Goal: Information Seeking & Learning: Learn about a topic

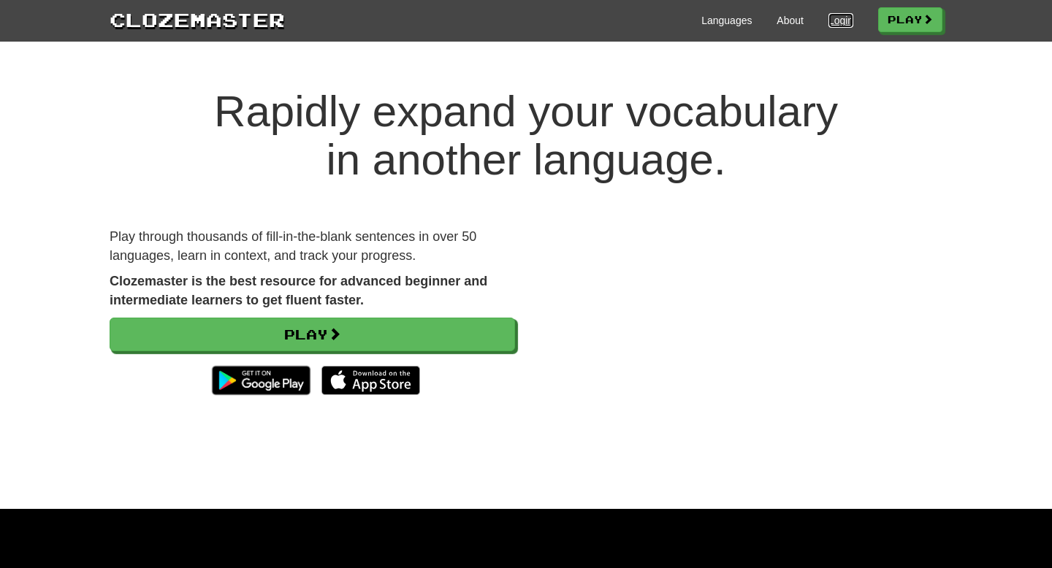
click at [834, 16] on link "Login" at bounding box center [840, 20] width 25 height 15
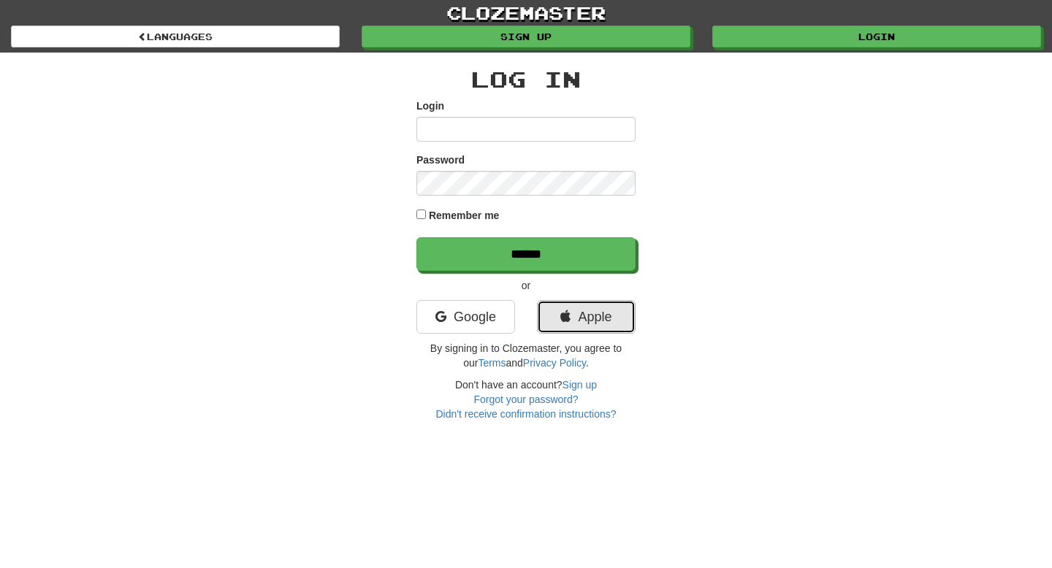
click at [569, 319] on link "Apple" at bounding box center [586, 317] width 99 height 34
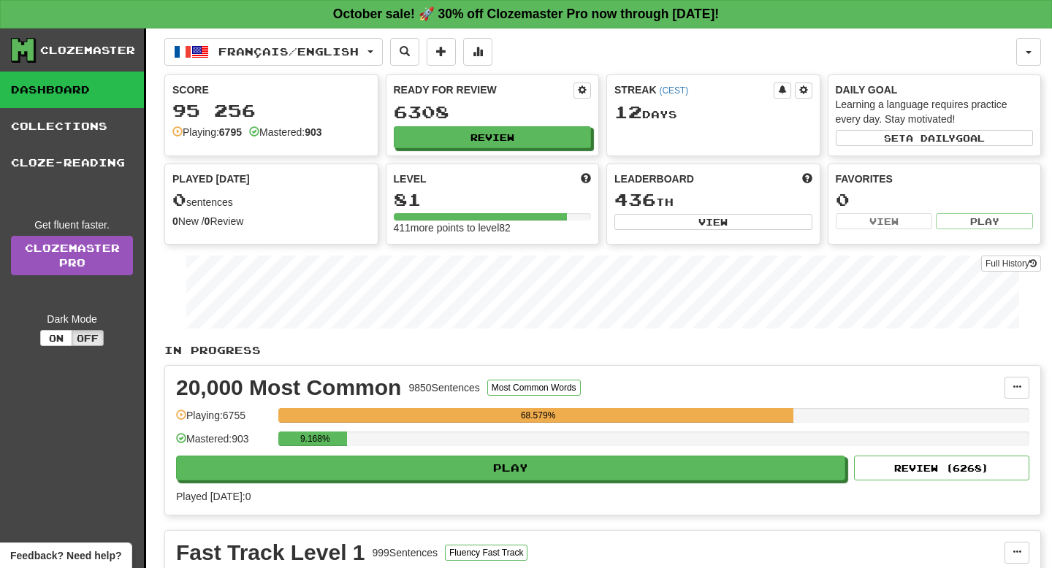
click at [398, 454] on div "9.168%" at bounding box center [653, 444] width 751 height 24
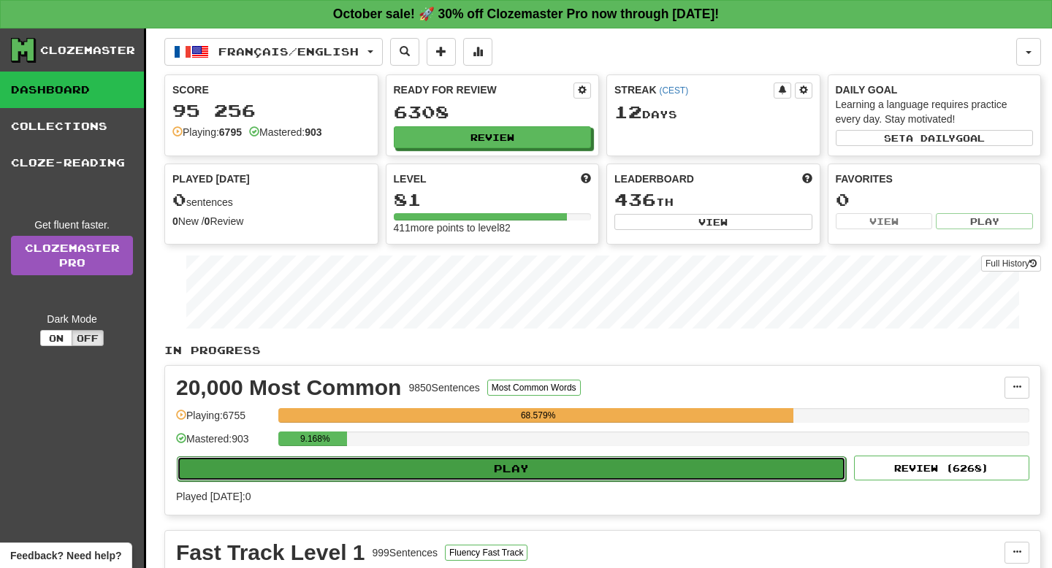
click at [398, 475] on button "Play" at bounding box center [511, 468] width 669 height 25
select select "**"
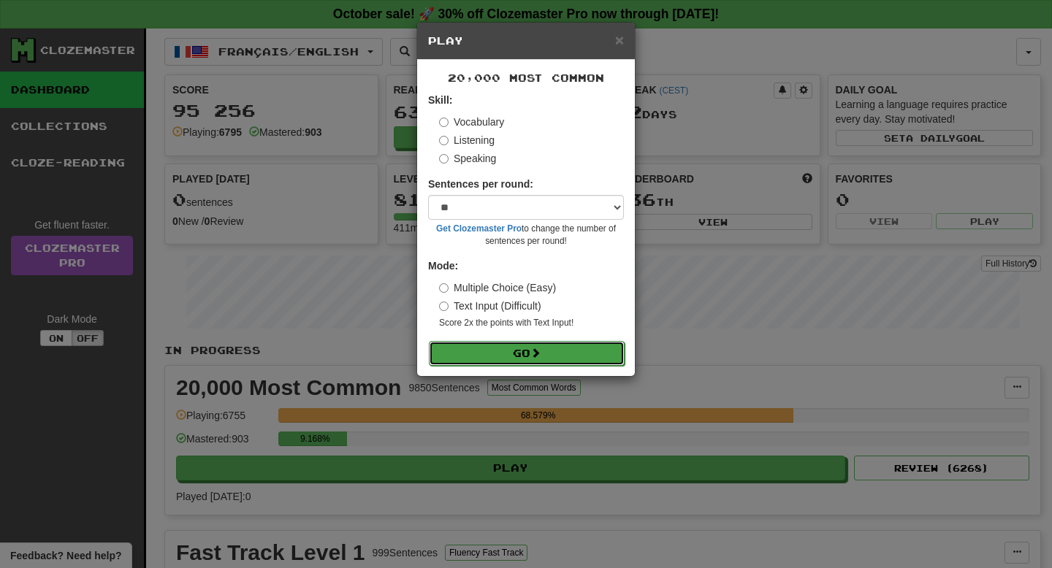
click at [492, 351] on button "Go" at bounding box center [527, 353] width 196 height 25
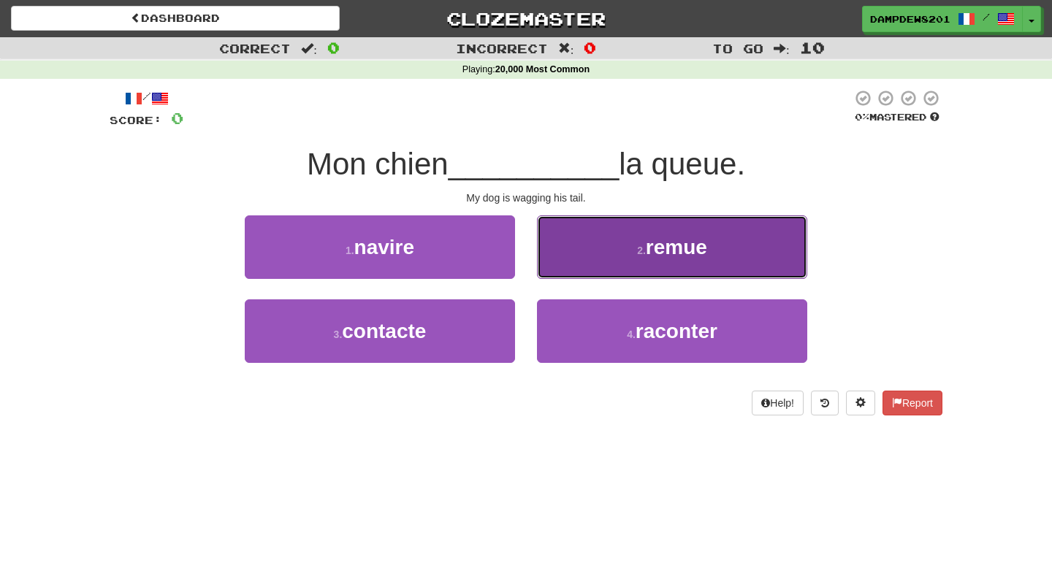
click at [605, 237] on button "2 . remue" at bounding box center [672, 247] width 270 height 64
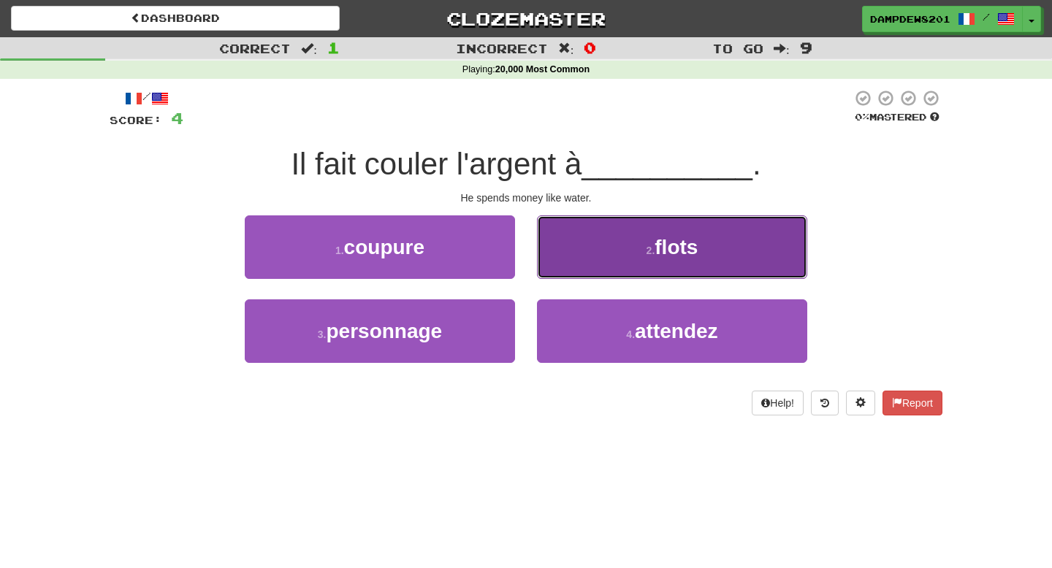
click at [684, 264] on button "2 . flots" at bounding box center [672, 247] width 270 height 64
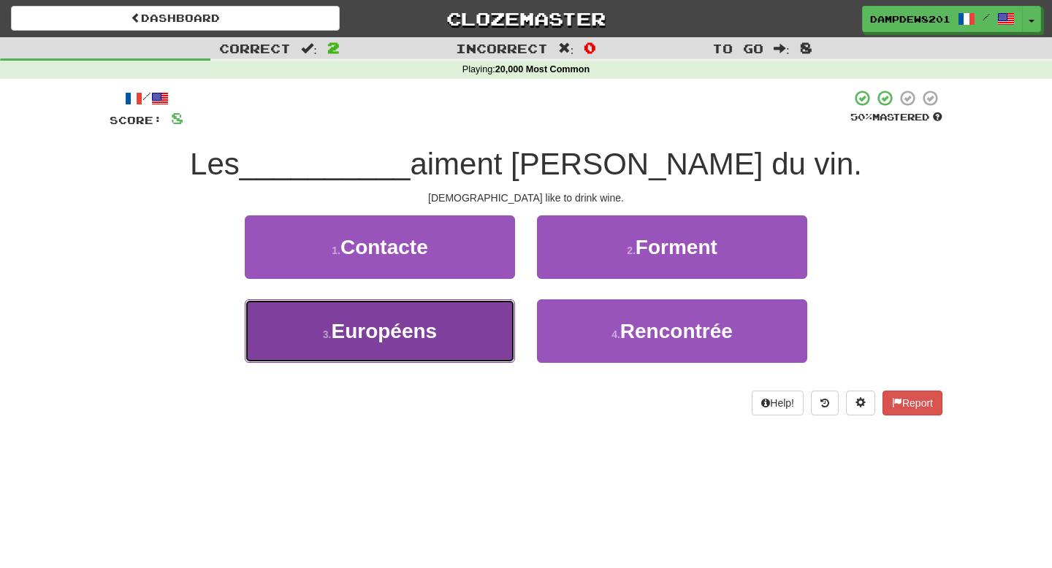
click at [373, 320] on span "Européens" at bounding box center [384, 331] width 106 height 23
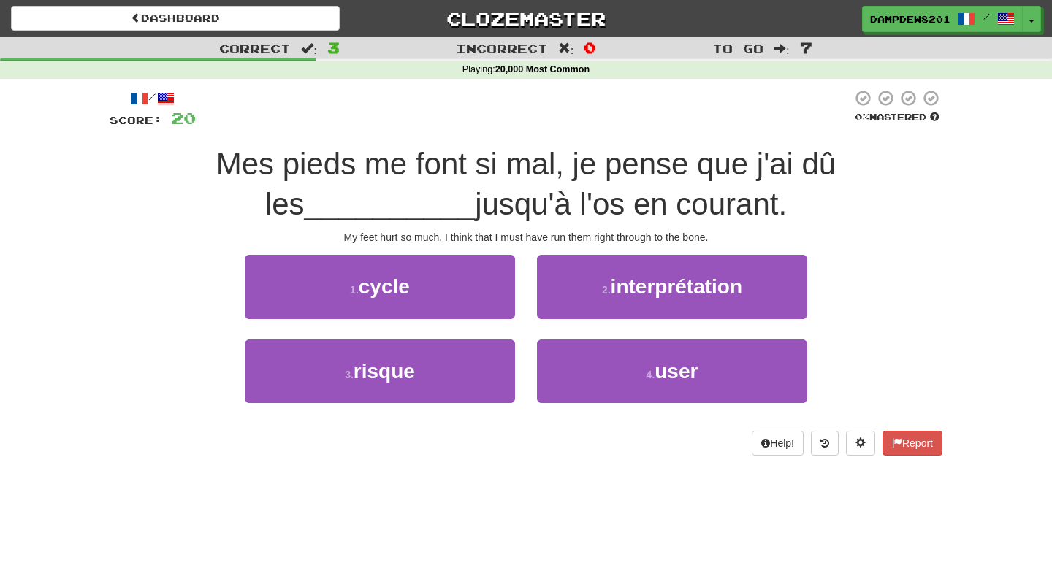
click at [475, 199] on span "jusqu'à l'os en courant." at bounding box center [631, 204] width 312 height 34
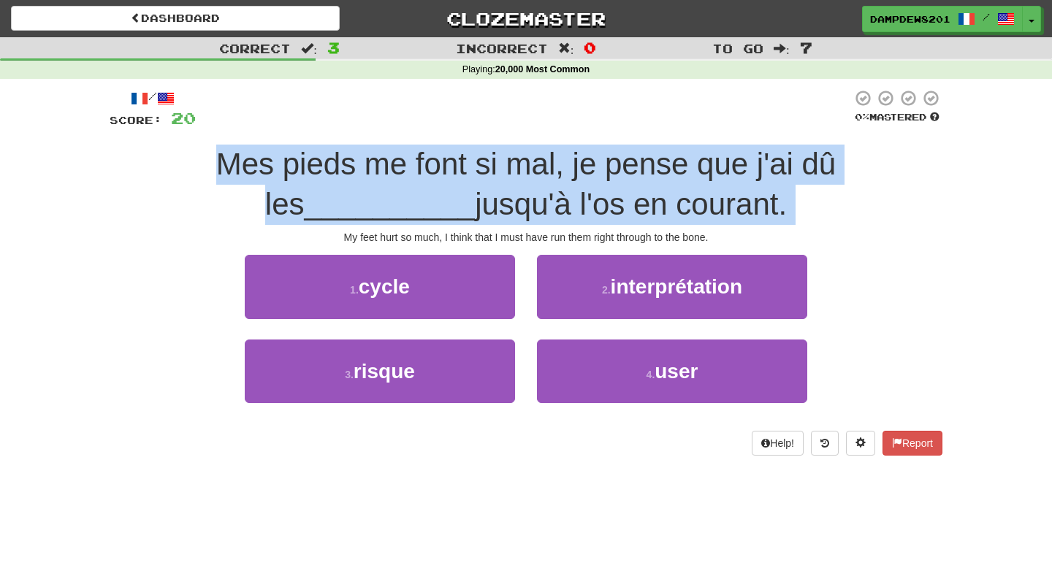
click at [475, 199] on span "jusqu'à l'os en courant." at bounding box center [631, 204] width 312 height 34
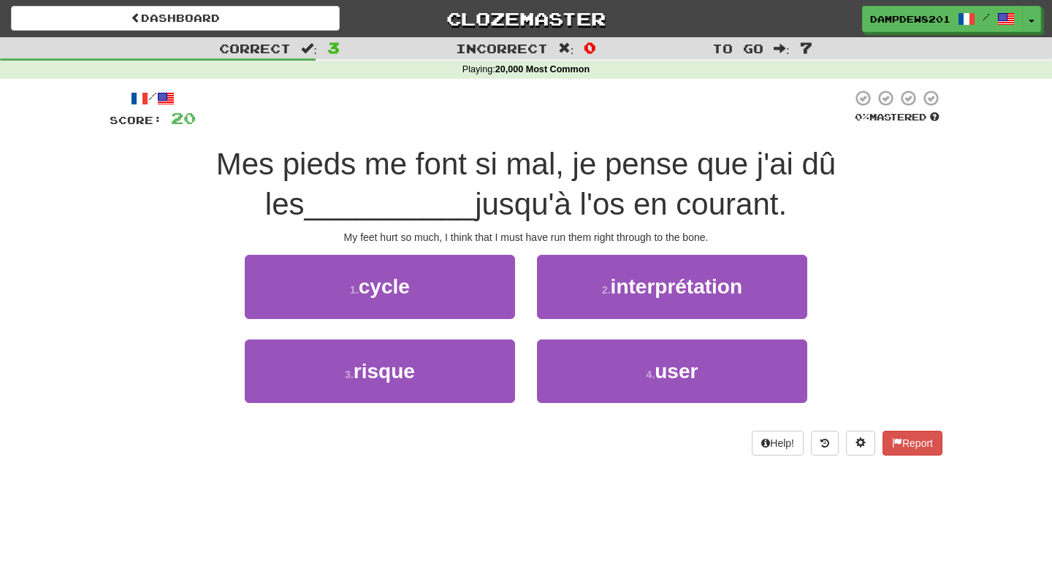
click at [475, 199] on span "jusqu'à l'os en courant." at bounding box center [631, 204] width 312 height 34
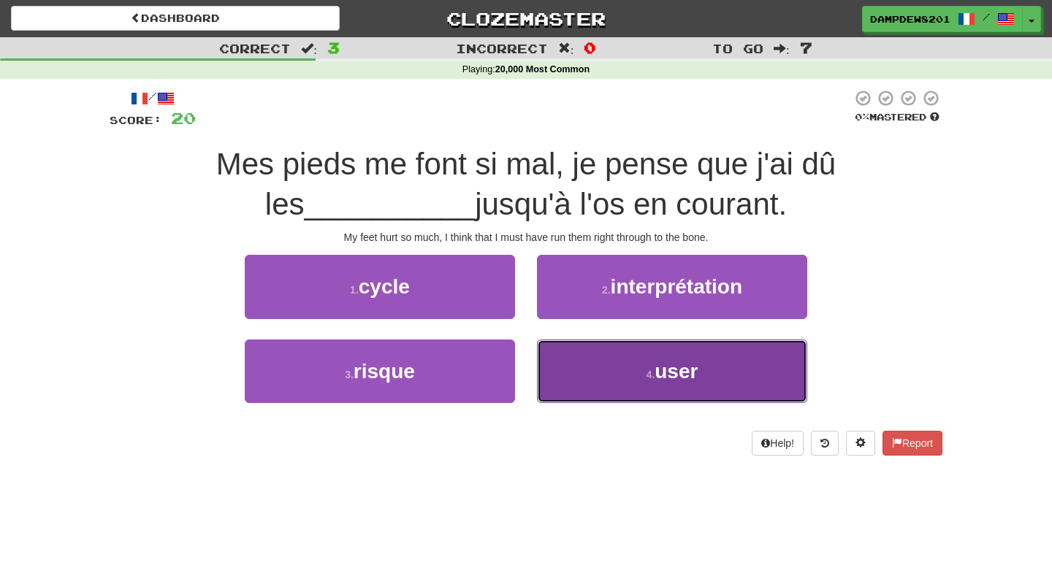
click at [630, 374] on button "4 . user" at bounding box center [672, 372] width 270 height 64
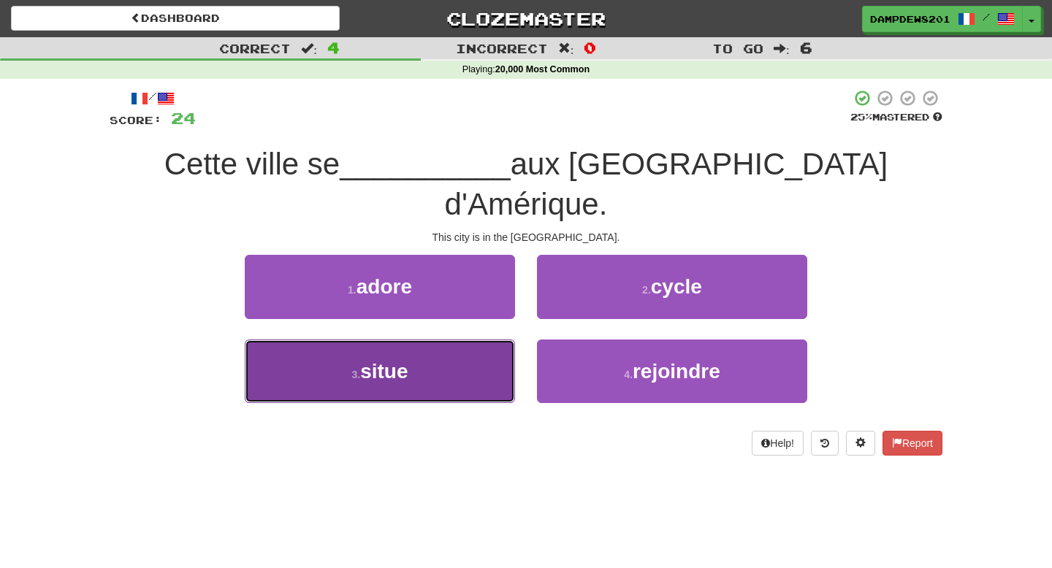
click at [408, 360] on span "situe" at bounding box center [383, 371] width 47 height 23
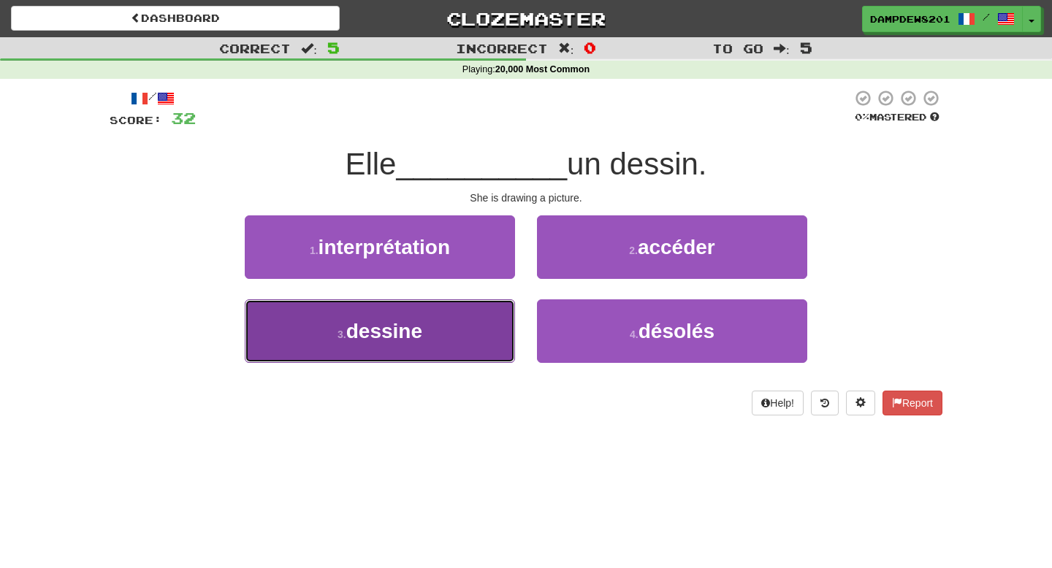
click at [484, 326] on button "3 . dessine" at bounding box center [380, 331] width 270 height 64
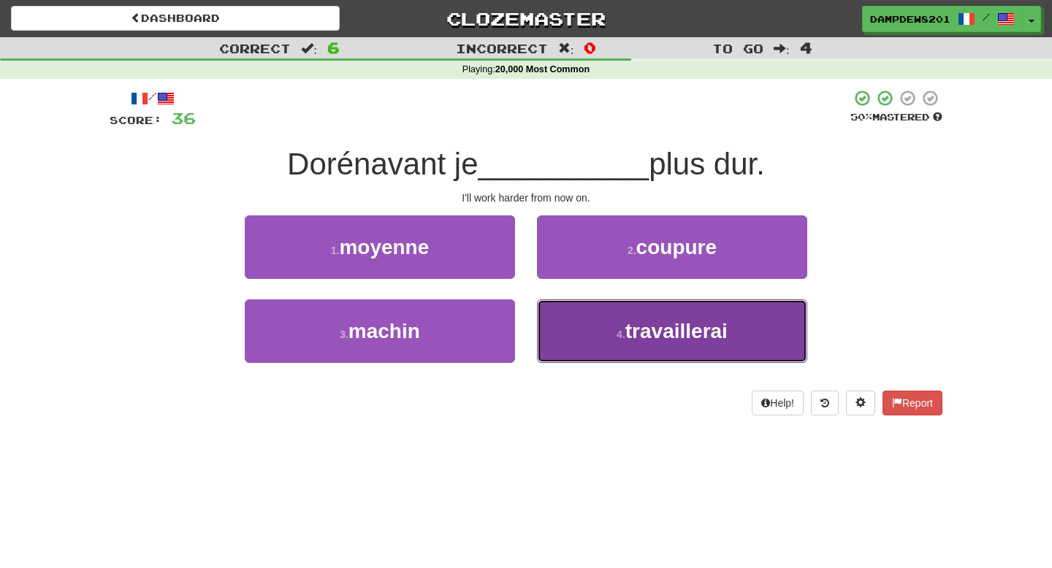
click at [588, 311] on button "4 . travaillerai" at bounding box center [672, 331] width 270 height 64
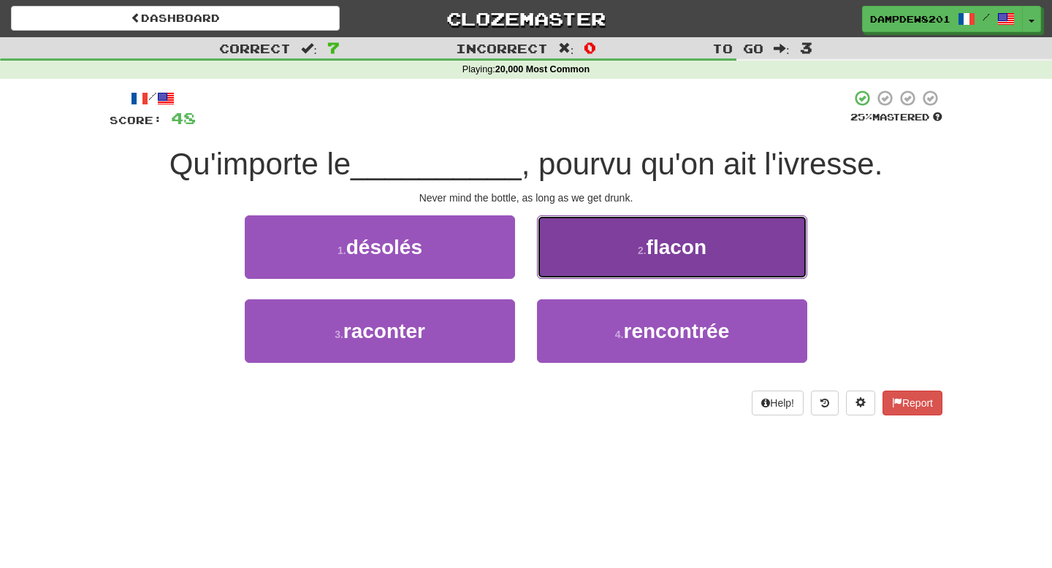
click at [588, 261] on button "2 . flacon" at bounding box center [672, 247] width 270 height 64
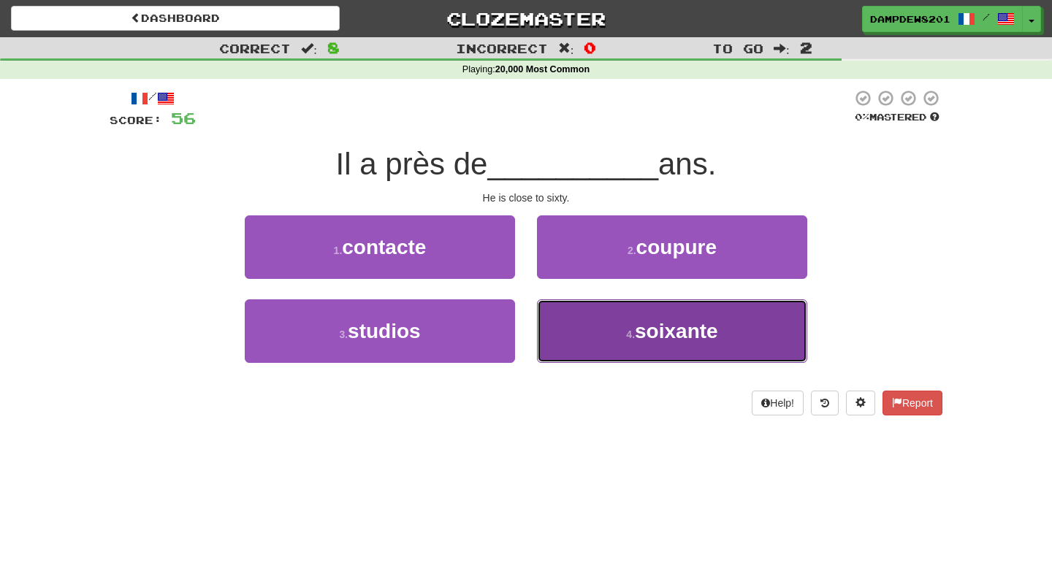
click at [624, 337] on button "4 . soixante" at bounding box center [672, 331] width 270 height 64
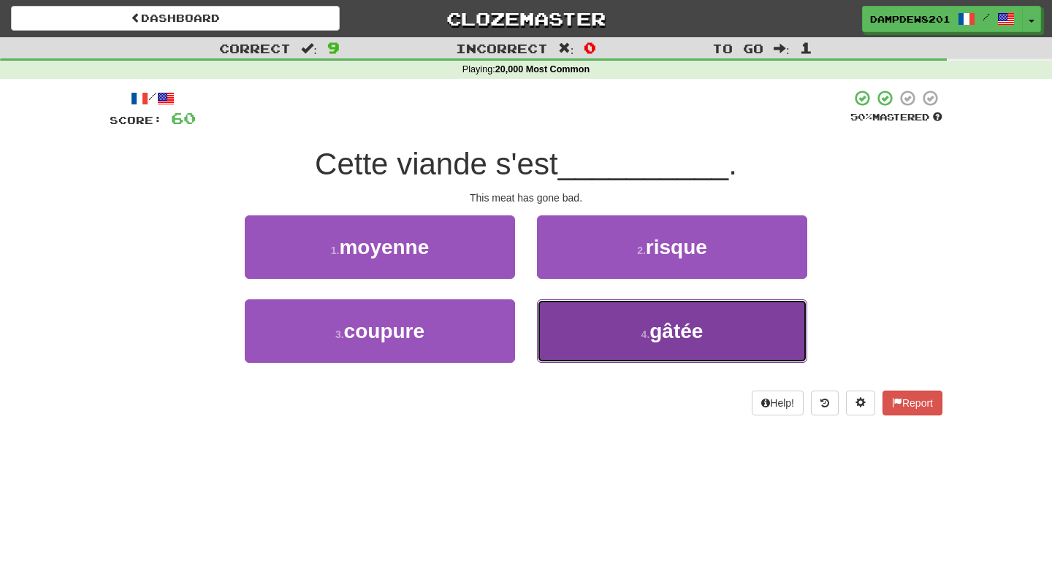
click at [624, 362] on button "4 . gâtée" at bounding box center [672, 331] width 270 height 64
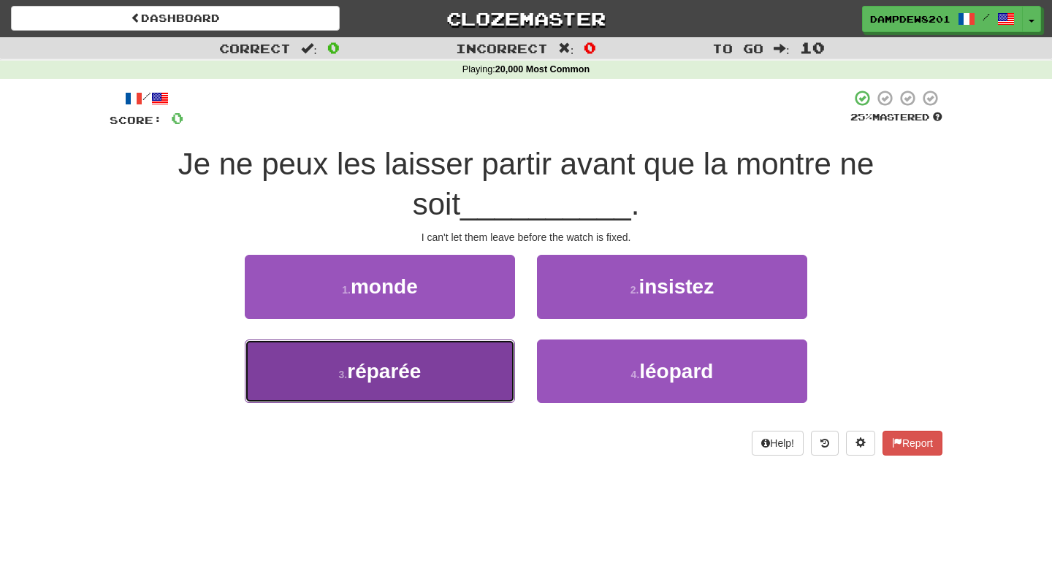
click at [410, 372] on span "réparée" at bounding box center [384, 371] width 74 height 23
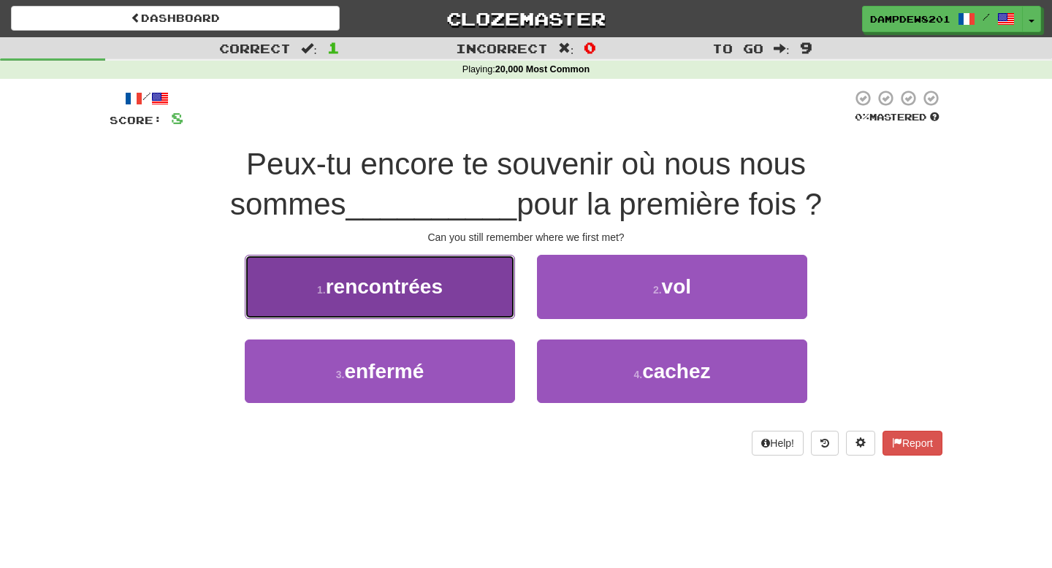
click at [387, 310] on button "1 . rencontrées" at bounding box center [380, 287] width 270 height 64
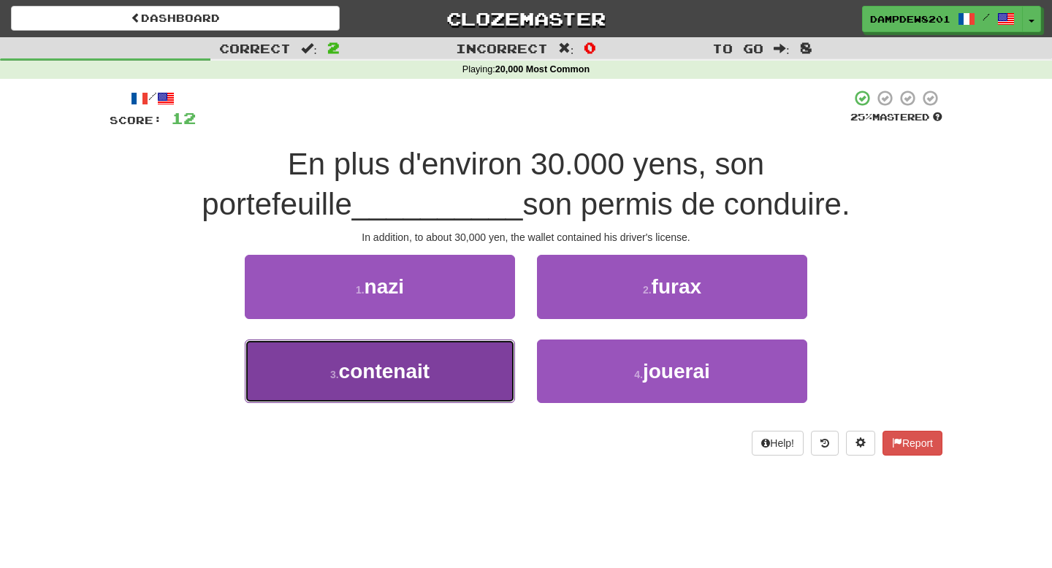
click at [387, 380] on span "contenait" at bounding box center [384, 371] width 91 height 23
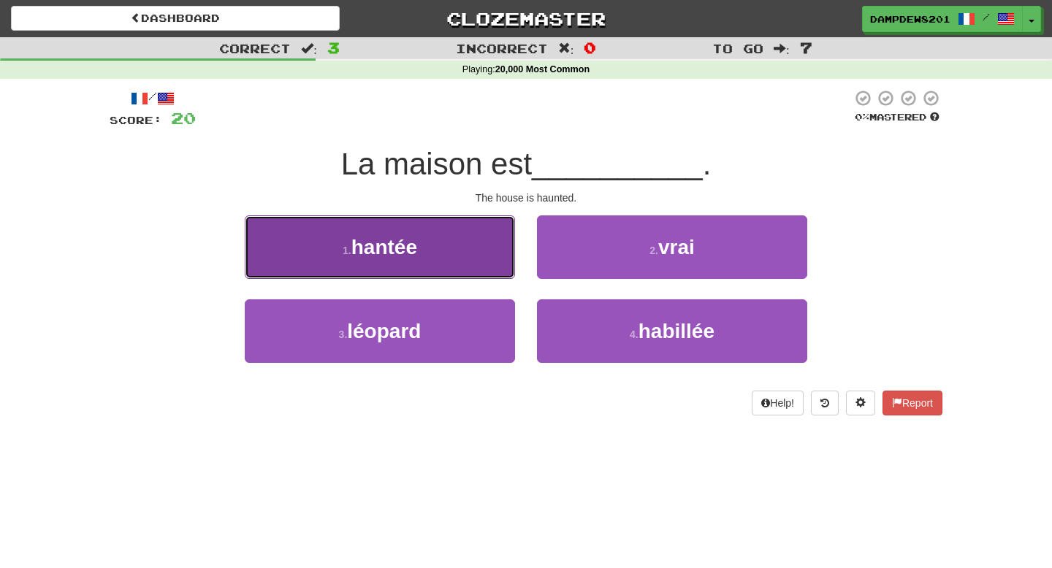
click at [471, 267] on button "1 . hantée" at bounding box center [380, 247] width 270 height 64
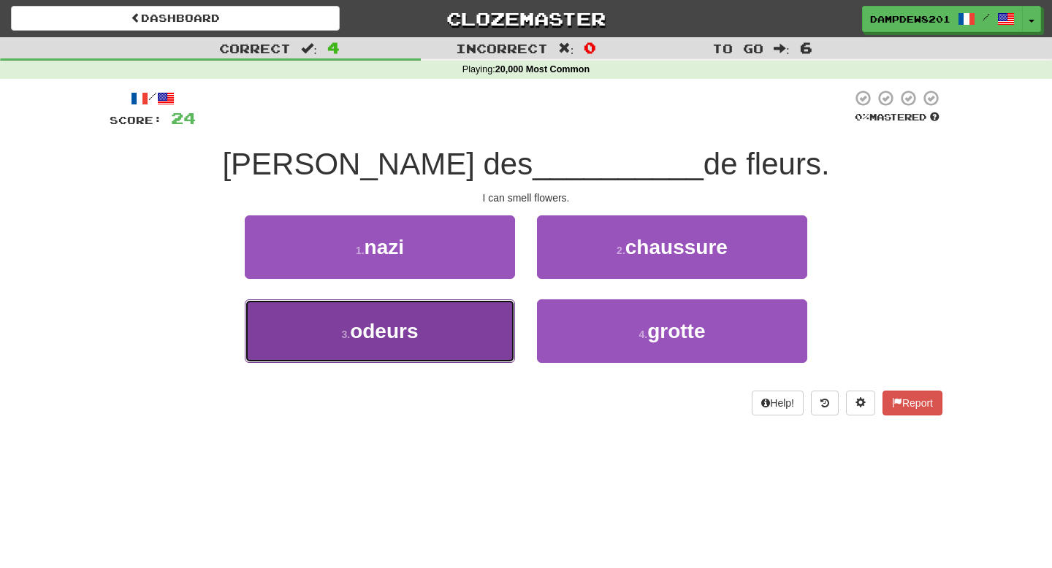
click at [446, 328] on button "3 . odeurs" at bounding box center [380, 331] width 270 height 64
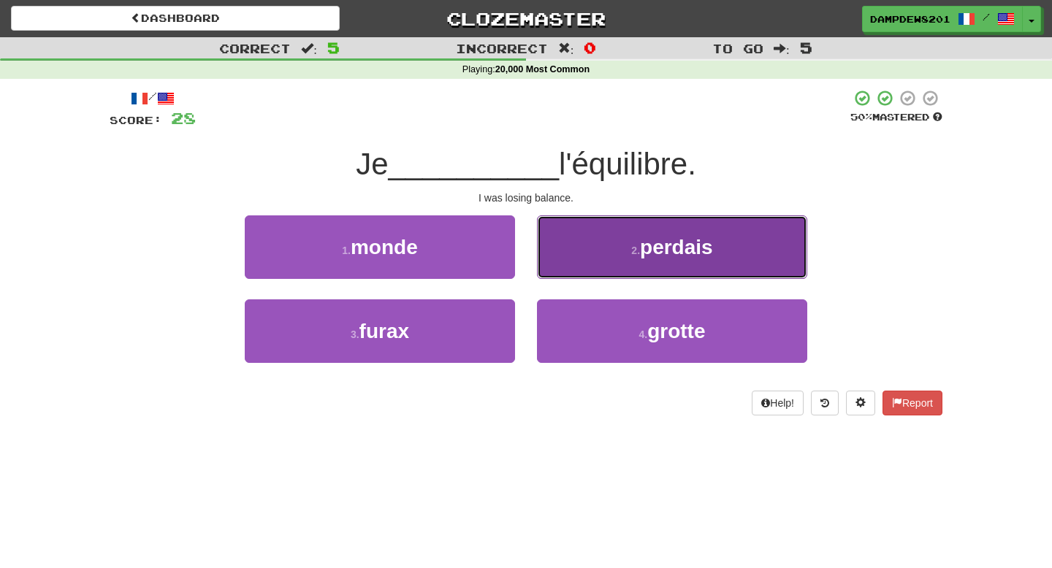
click at [677, 251] on span "perdais" at bounding box center [676, 247] width 73 height 23
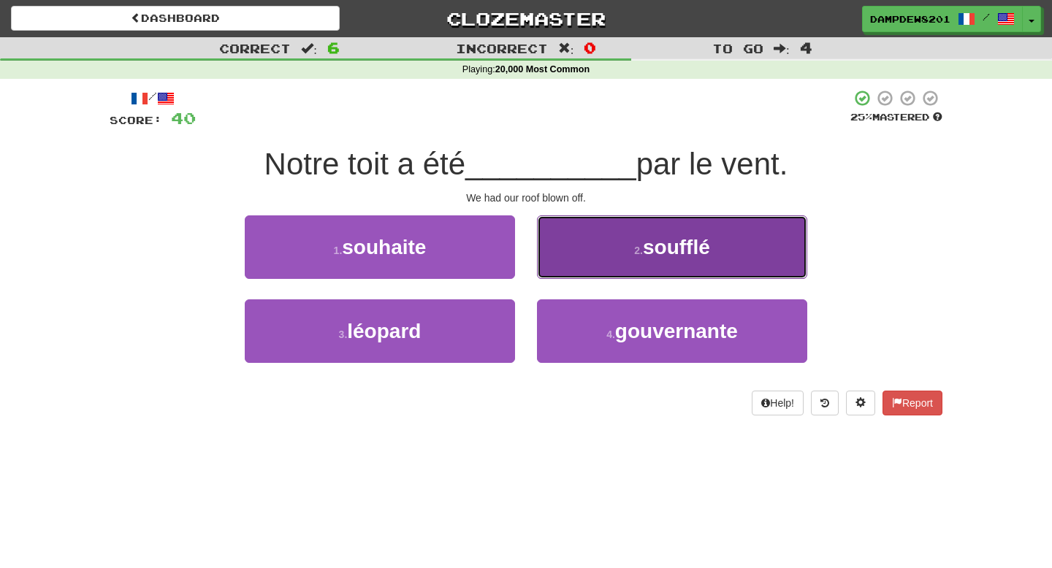
click at [635, 277] on button "2 . soufflé" at bounding box center [672, 247] width 270 height 64
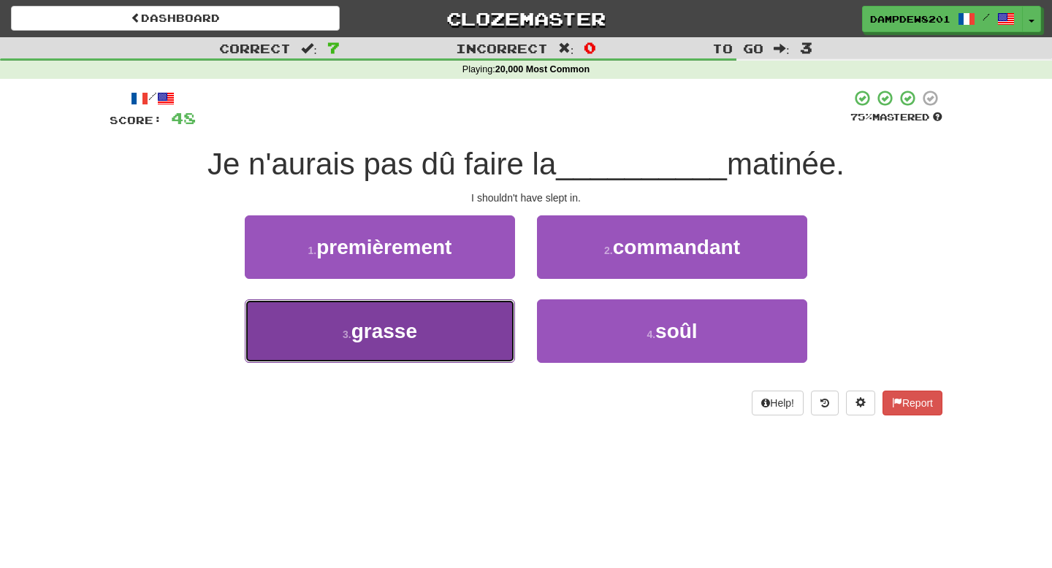
click at [435, 324] on button "3 . grasse" at bounding box center [380, 331] width 270 height 64
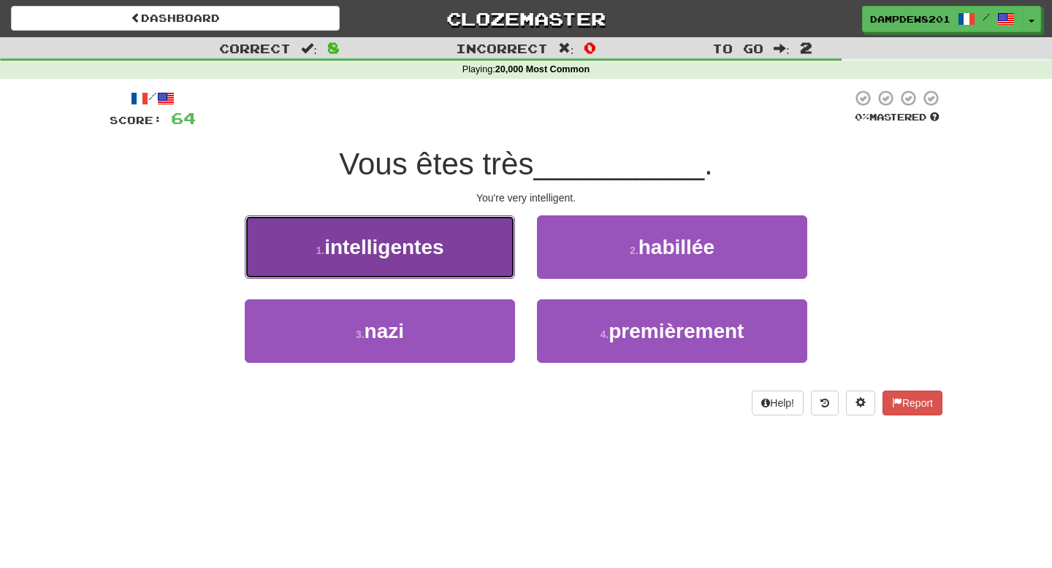
click at [476, 263] on button "1 . intelligentes" at bounding box center [380, 247] width 270 height 64
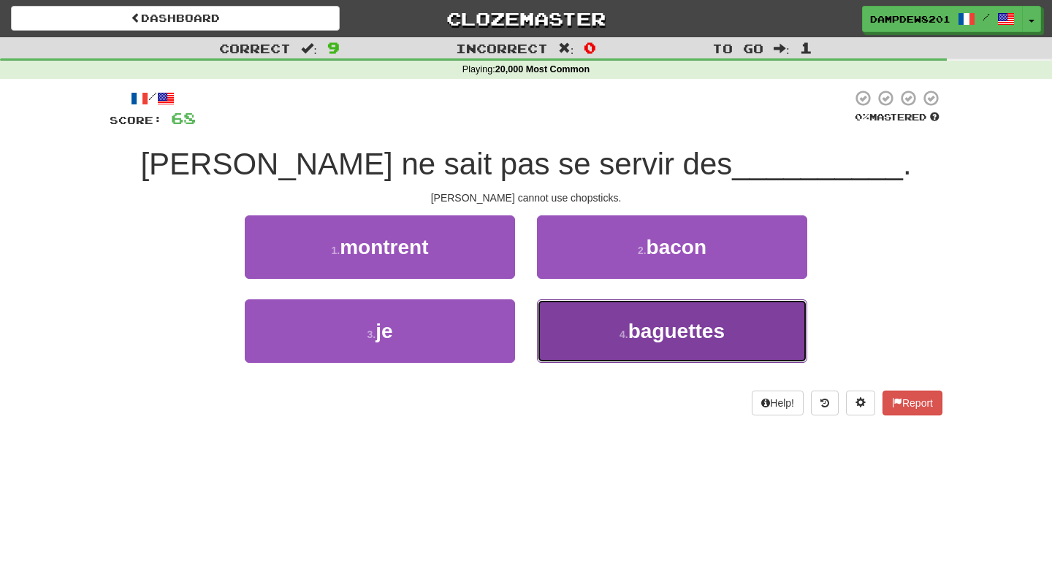
click at [624, 307] on button "4 . baguettes" at bounding box center [672, 331] width 270 height 64
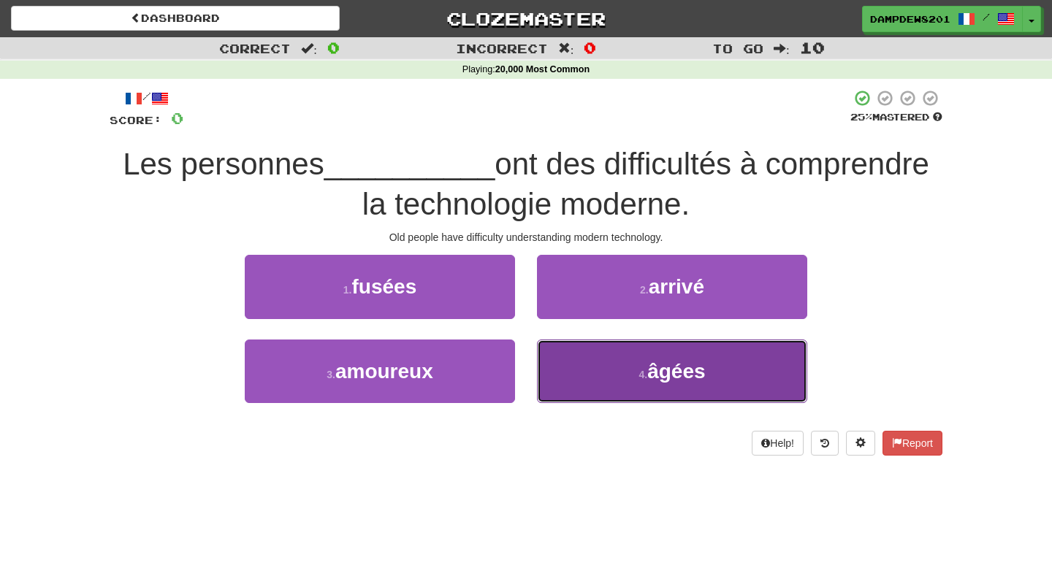
click at [589, 379] on button "4 . âgées" at bounding box center [672, 372] width 270 height 64
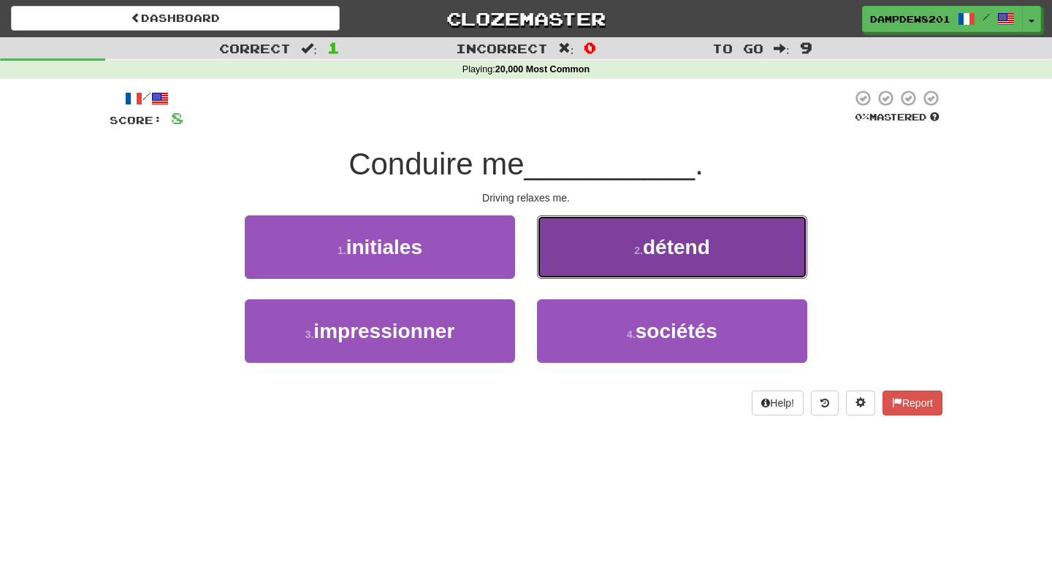
click at [562, 257] on button "2 . détend" at bounding box center [672, 247] width 270 height 64
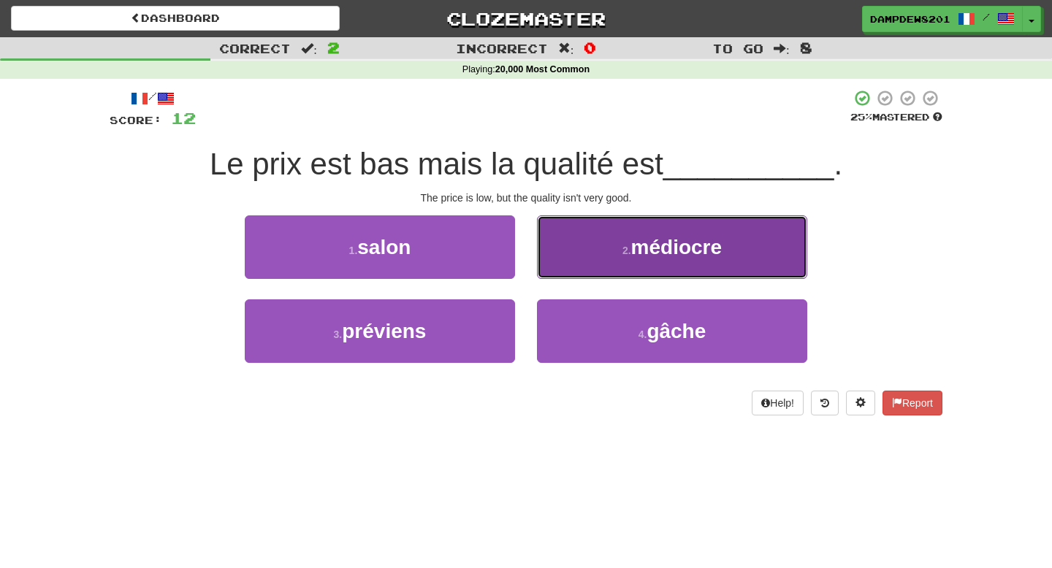
click at [579, 250] on button "2 . médiocre" at bounding box center [672, 247] width 270 height 64
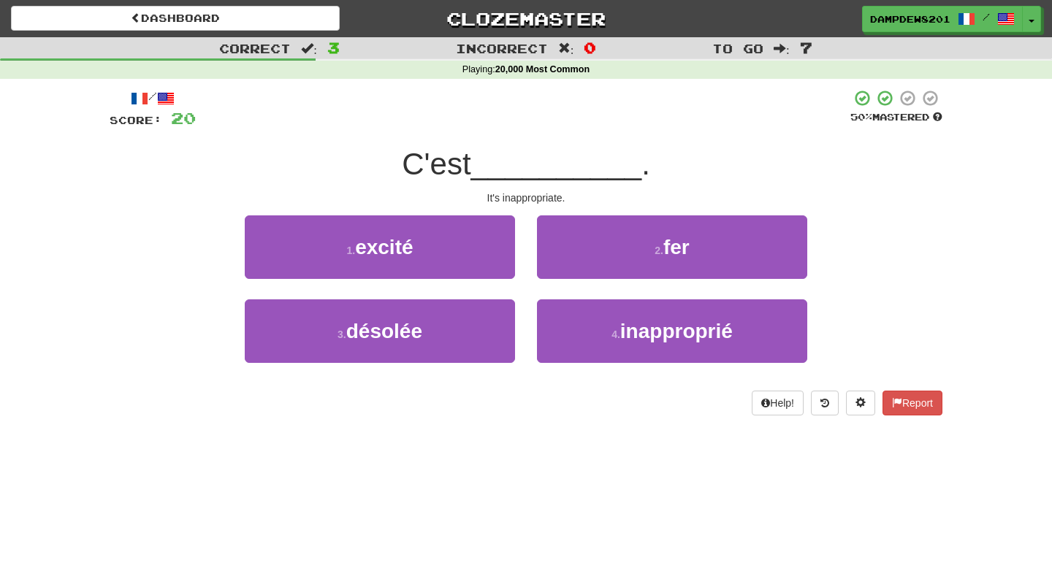
click at [621, 367] on div "4 . inapproprié" at bounding box center [672, 341] width 292 height 84
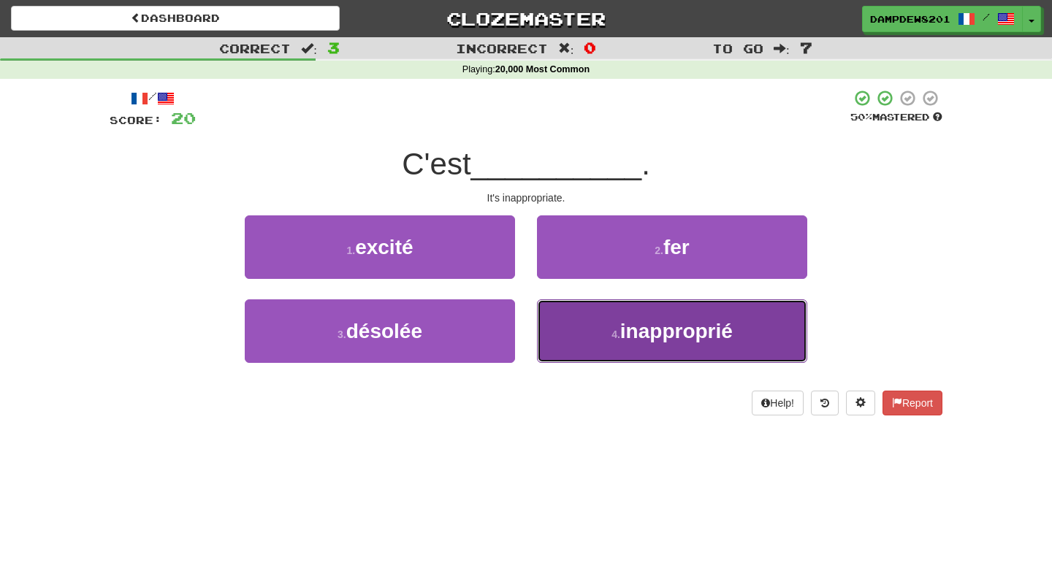
click at [618, 351] on button "4 . inapproprié" at bounding box center [672, 331] width 270 height 64
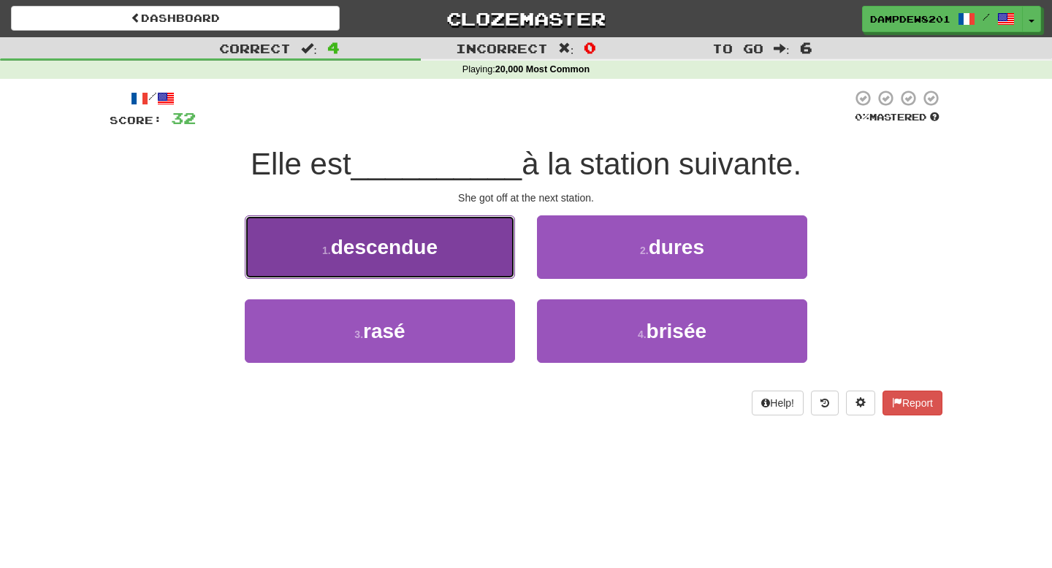
click at [510, 256] on button "1 . descendue" at bounding box center [380, 247] width 270 height 64
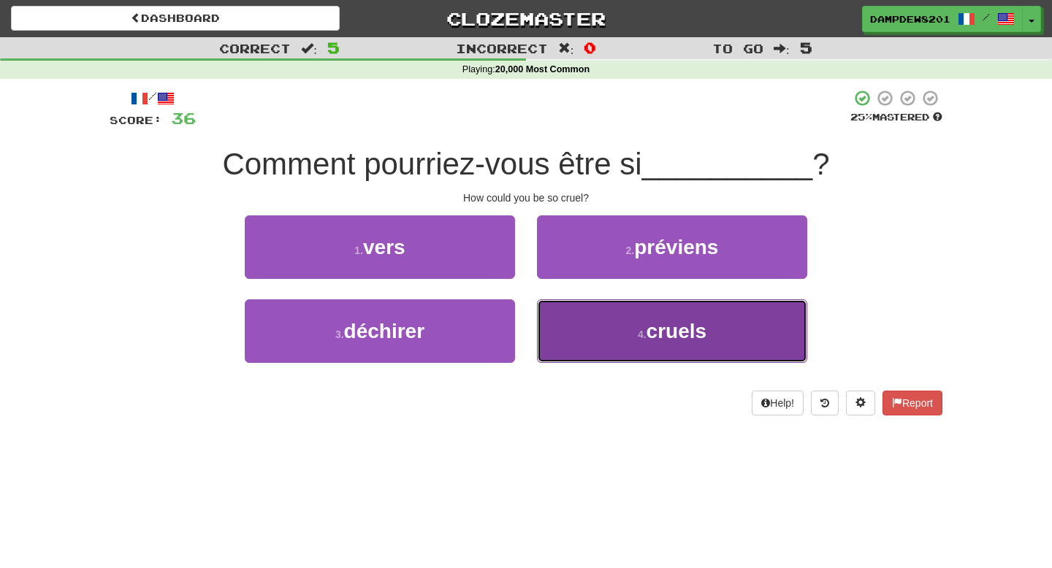
click at [608, 320] on button "4 . cruels" at bounding box center [672, 331] width 270 height 64
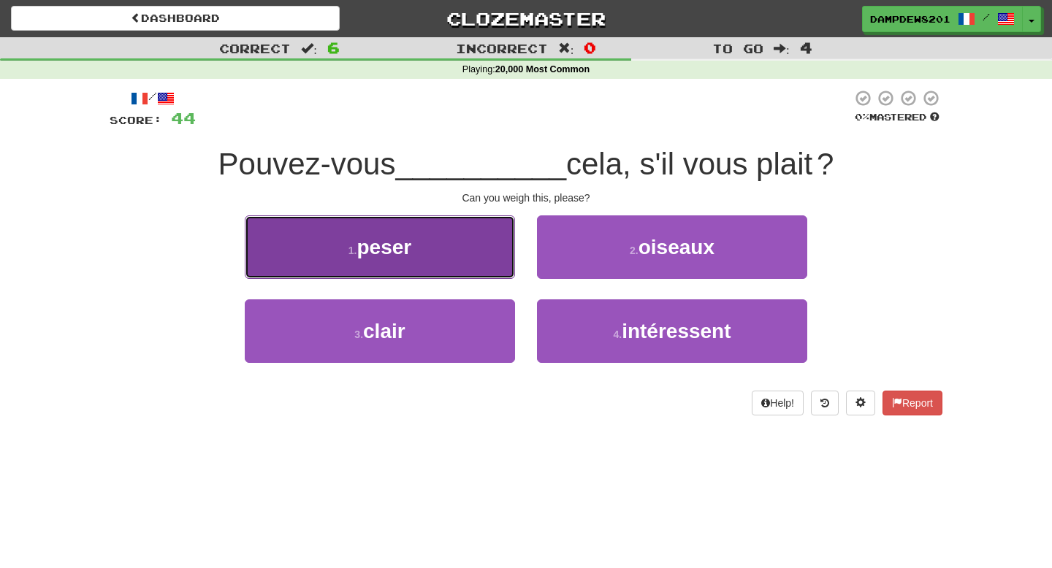
click at [473, 256] on button "1 . peser" at bounding box center [380, 247] width 270 height 64
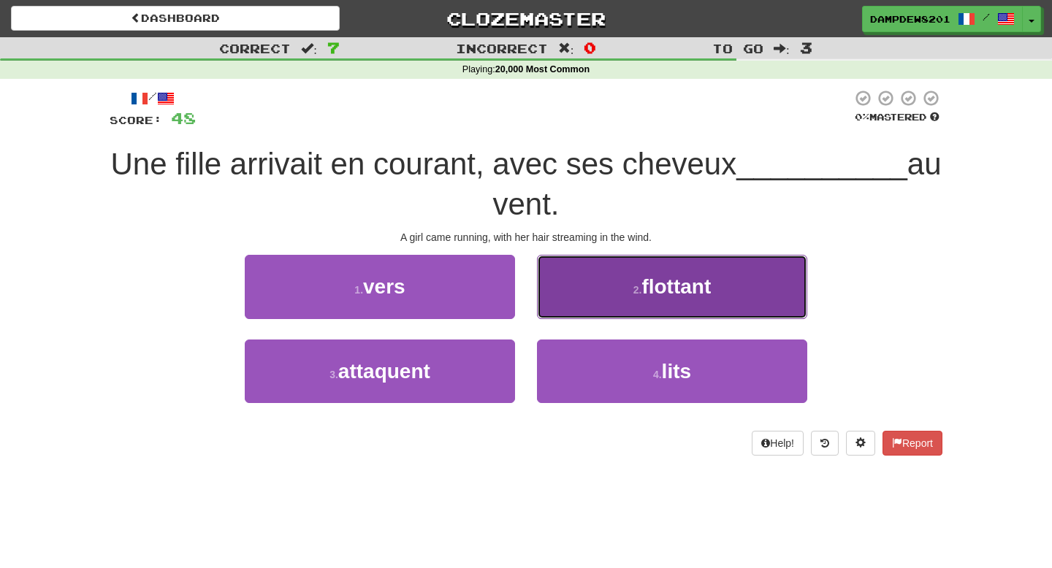
click at [603, 279] on button "2 . flottant" at bounding box center [672, 287] width 270 height 64
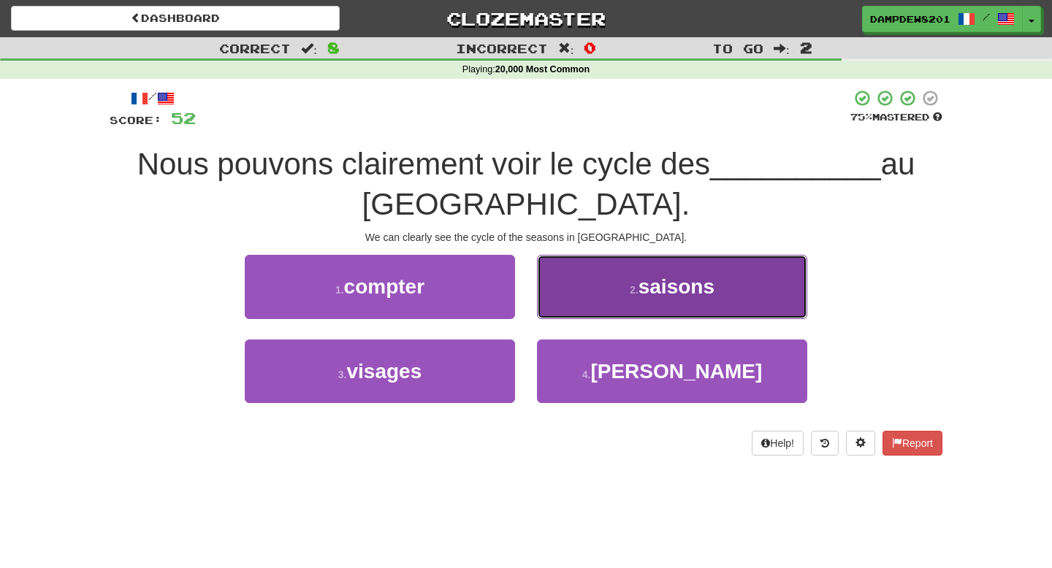
click at [614, 264] on button "2 . saisons" at bounding box center [672, 287] width 270 height 64
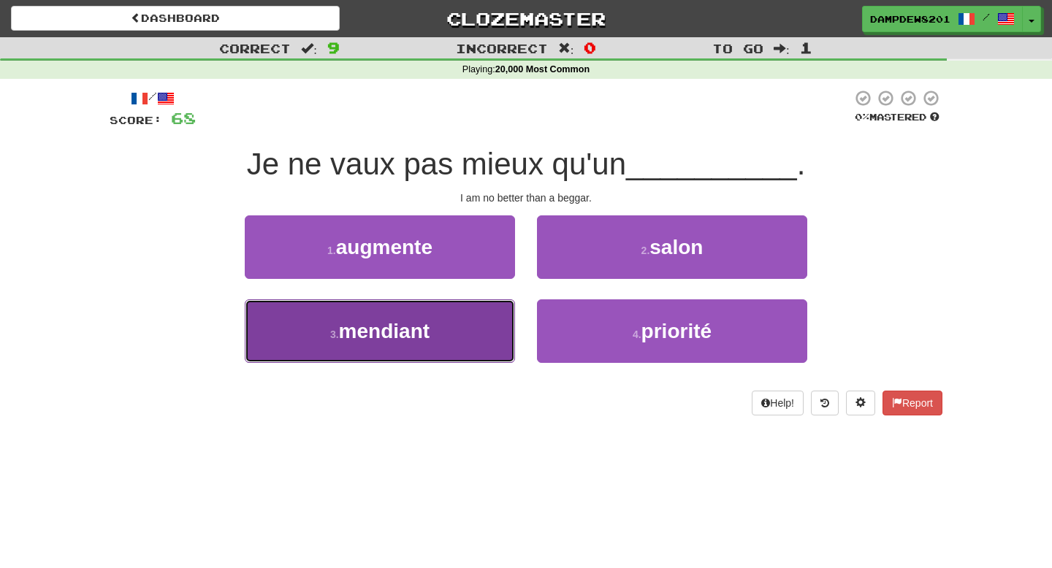
click at [472, 343] on button "3 . mendiant" at bounding box center [380, 331] width 270 height 64
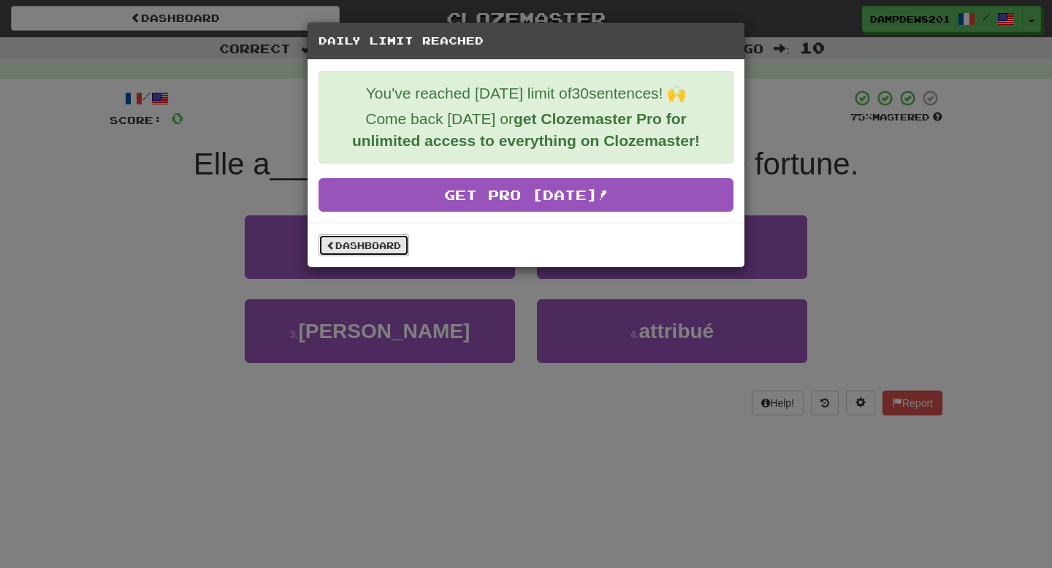
click at [362, 251] on link "Dashboard" at bounding box center [363, 245] width 91 height 22
